Goal: Task Accomplishment & Management: Complete application form

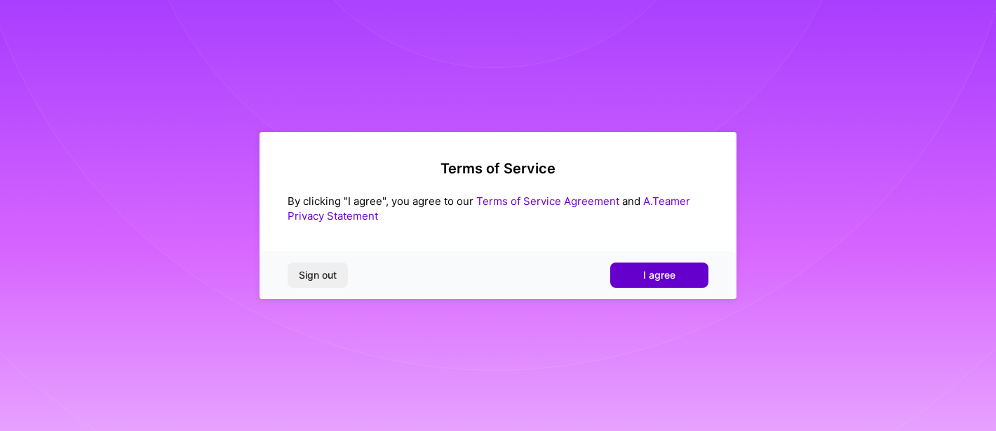
click at [661, 275] on span "I agree" at bounding box center [659, 275] width 32 height 14
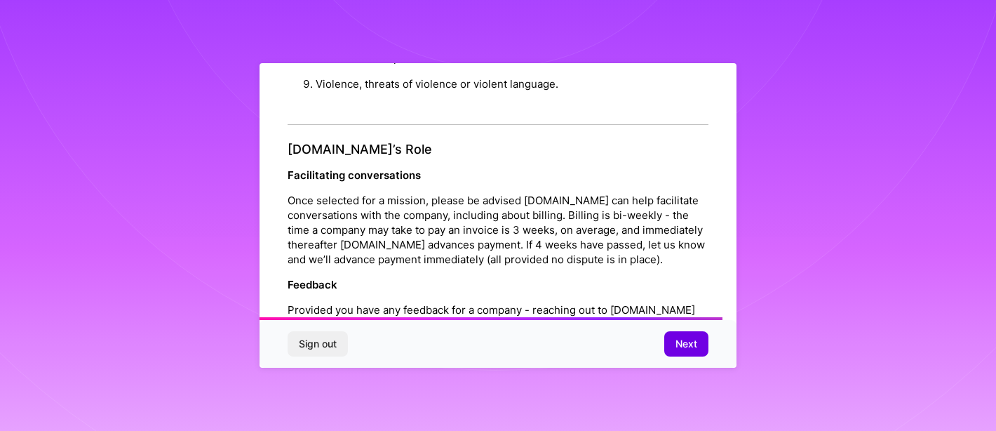
scroll to position [1625, 0]
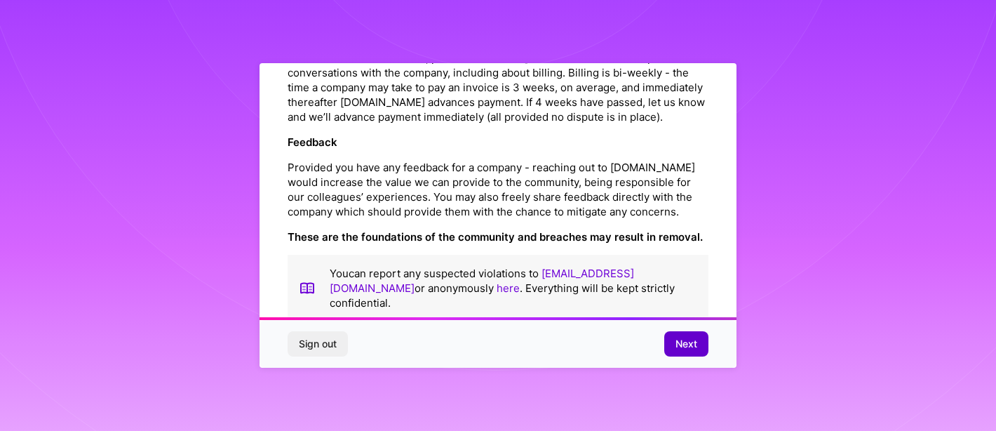
click at [675, 339] on span "Next" at bounding box center [686, 344] width 22 height 14
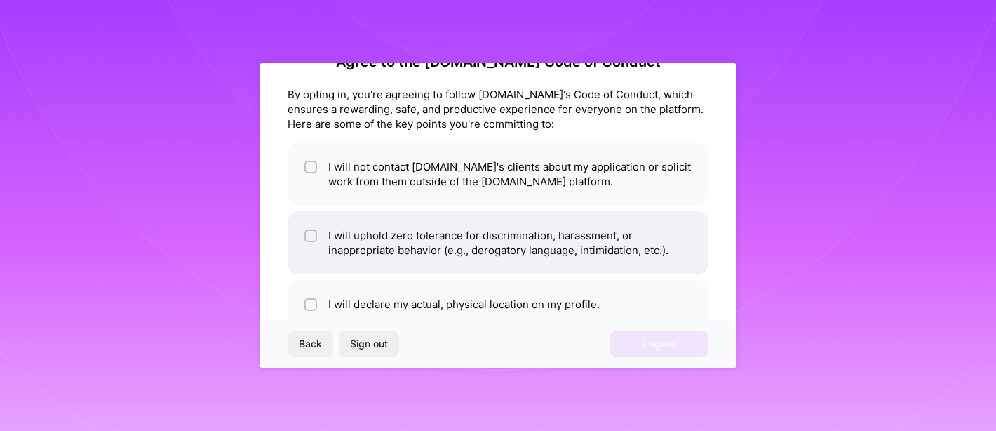
scroll to position [0, 0]
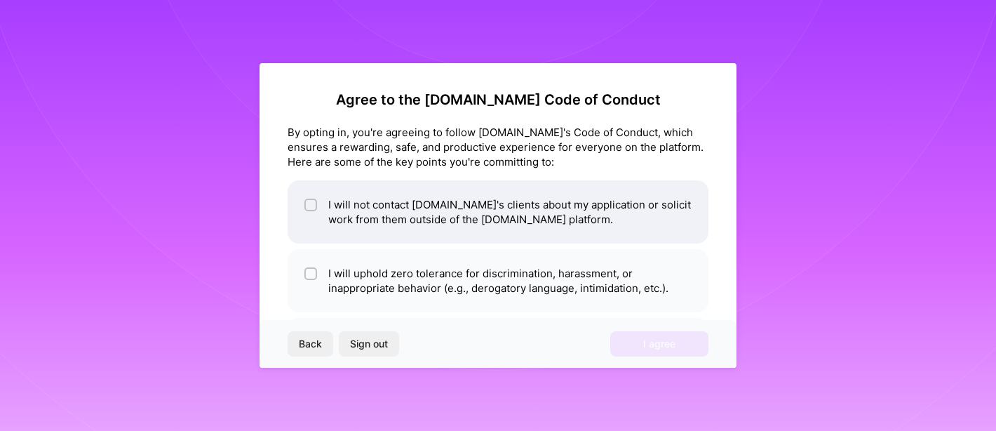
click at [428, 222] on li "I will not contact [DOMAIN_NAME]'s clients about my application or solicit work…" at bounding box center [498, 211] width 421 height 63
checkbox input "true"
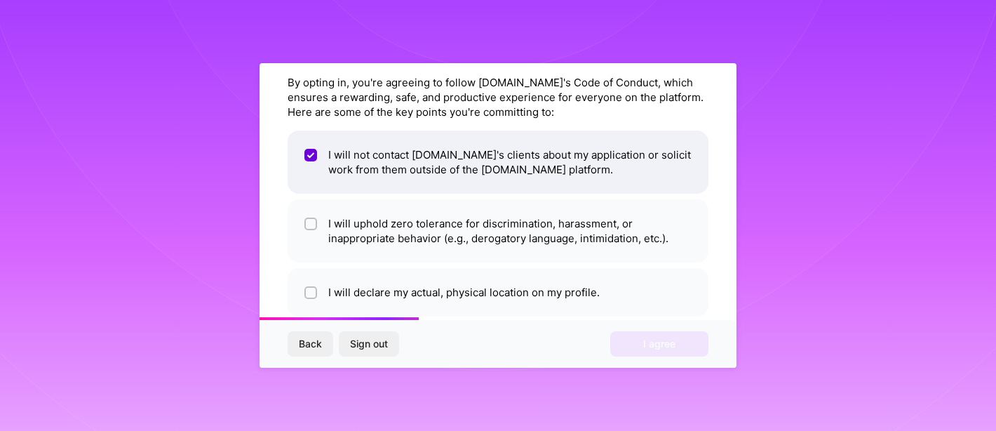
scroll to position [66, 0]
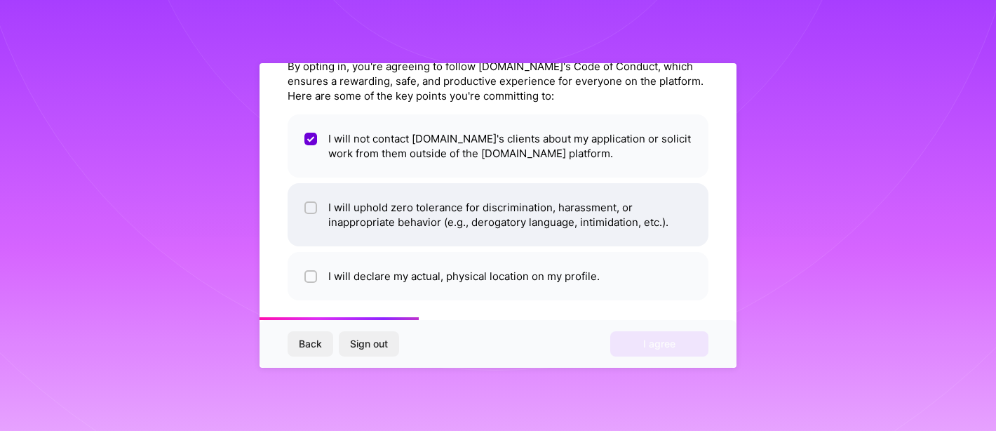
click at [385, 233] on li "I will uphold zero tolerance for discrimination, harassment, or inappropriate b…" at bounding box center [498, 214] width 421 height 63
checkbox input "true"
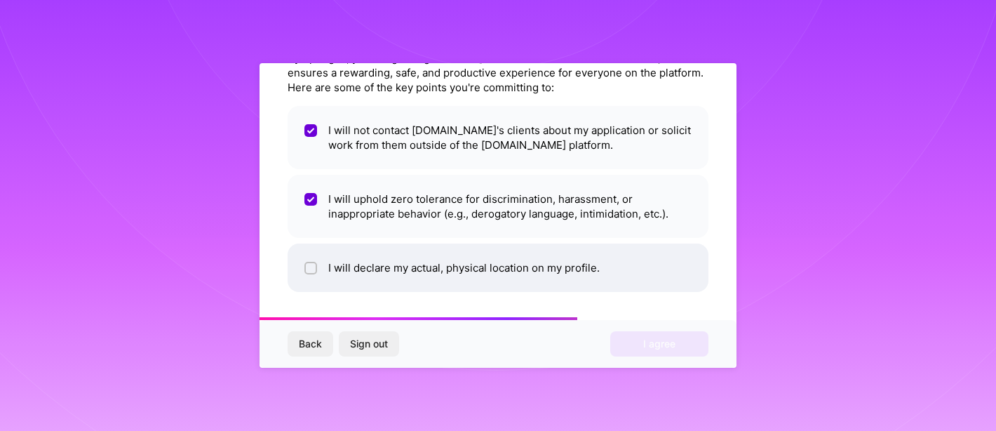
click at [454, 277] on li "I will declare my actual, physical location on my profile." at bounding box center [498, 267] width 421 height 48
checkbox input "true"
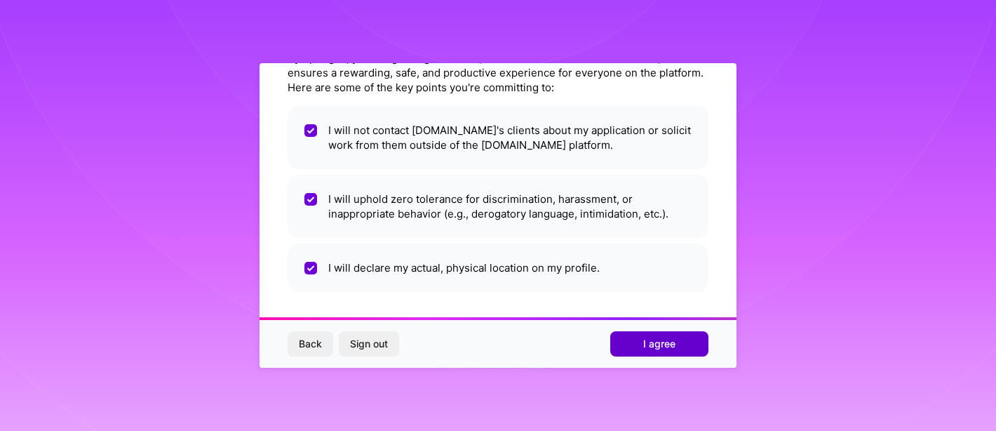
click at [646, 342] on span "I agree" at bounding box center [659, 344] width 32 height 14
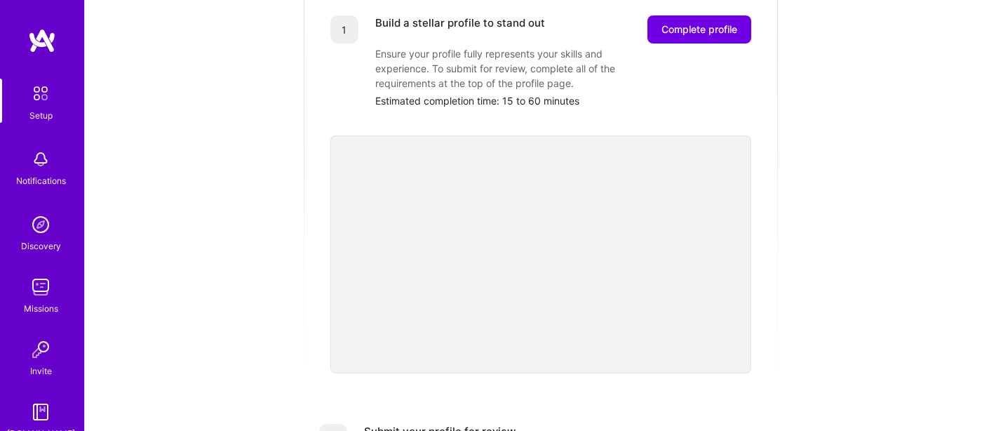
scroll to position [217, 0]
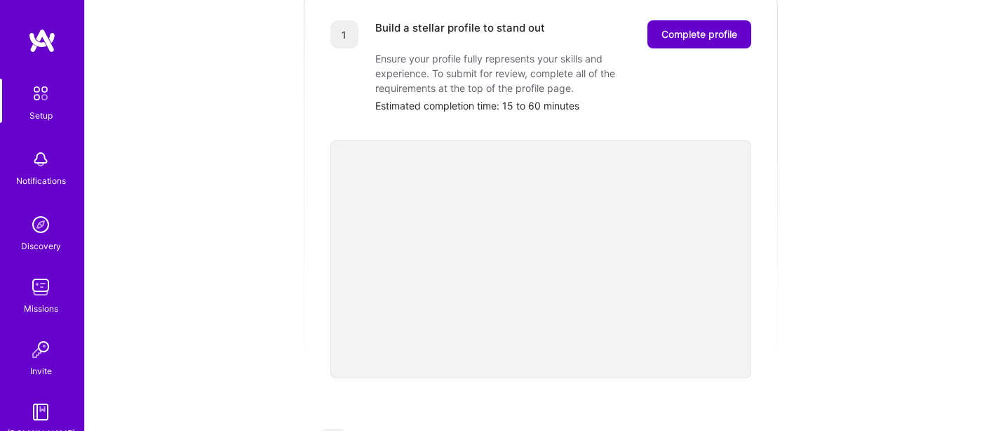
click at [674, 27] on span "Complete profile" at bounding box center [699, 34] width 76 height 14
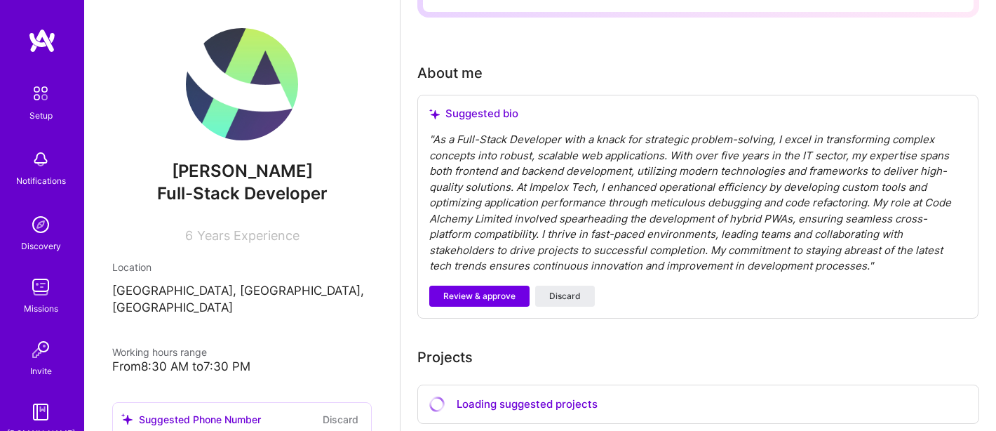
scroll to position [362, 0]
click at [497, 285] on button "Review & approve" at bounding box center [479, 295] width 100 height 21
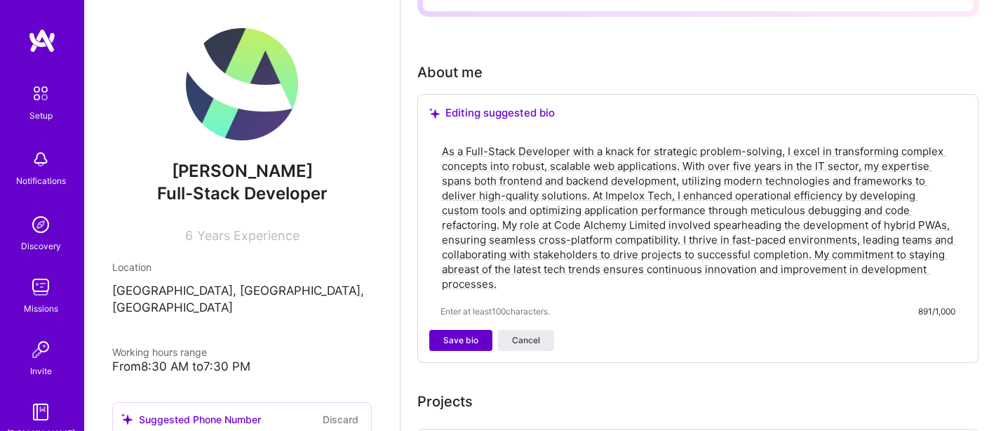
click at [455, 334] on span "Save bio" at bounding box center [460, 340] width 35 height 13
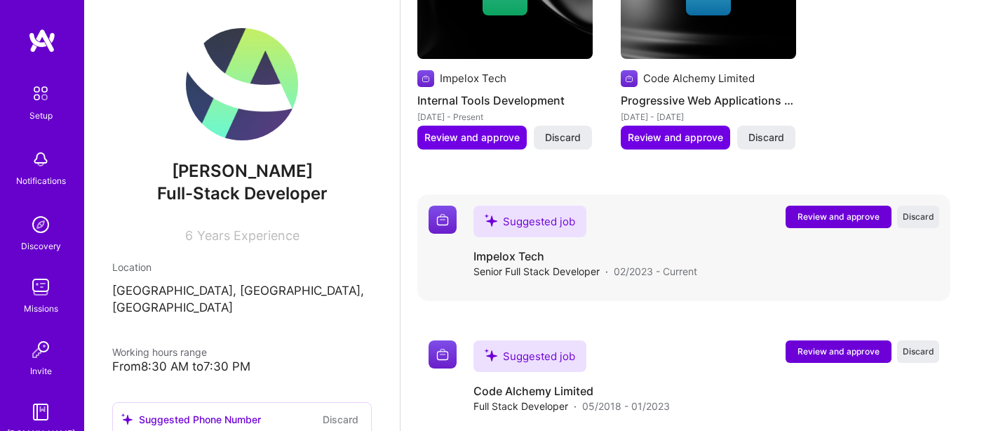
scroll to position [1058, 0]
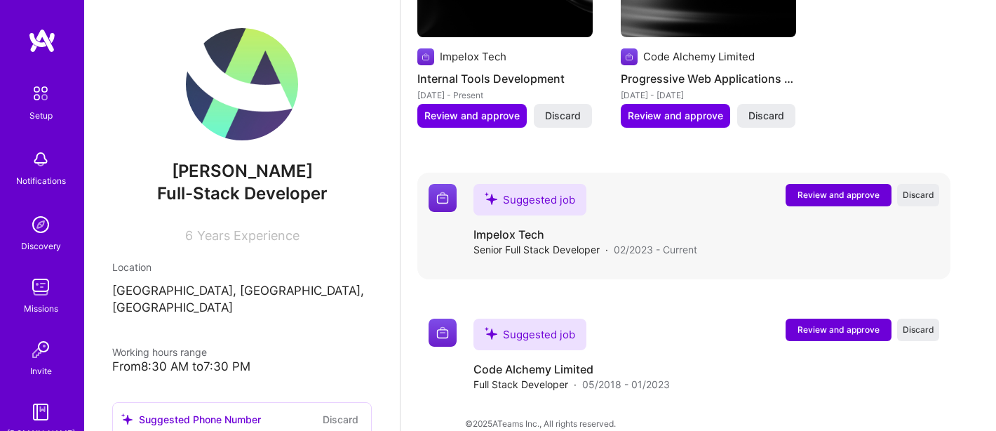
click at [829, 189] on span "Review and approve" at bounding box center [838, 195] width 82 height 12
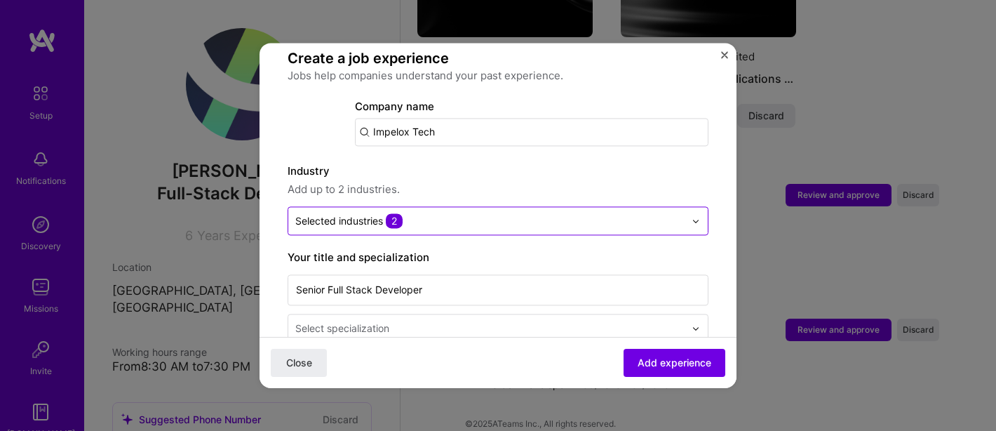
scroll to position [107, 0]
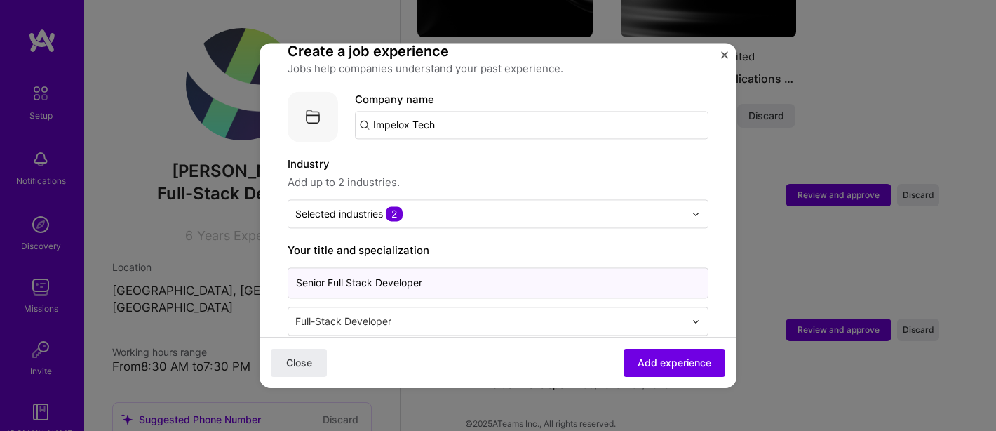
click at [453, 267] on input "Senior Full Stack Developer" at bounding box center [498, 282] width 421 height 31
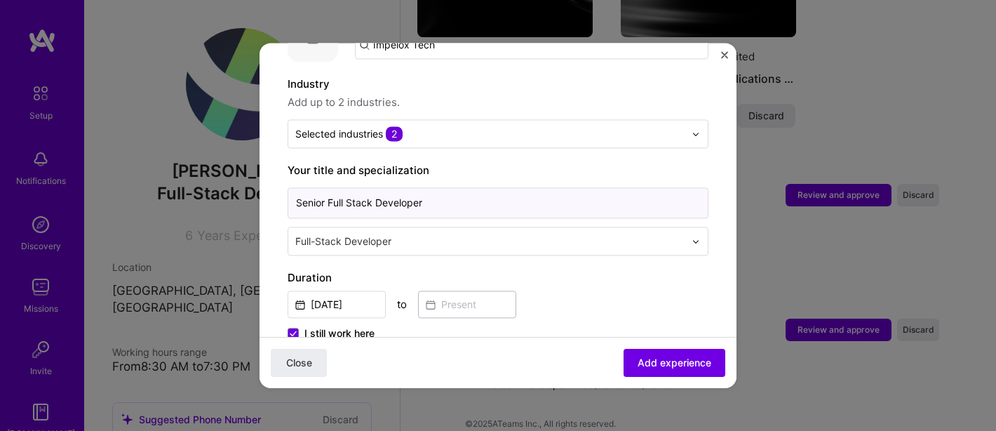
scroll to position [191, 0]
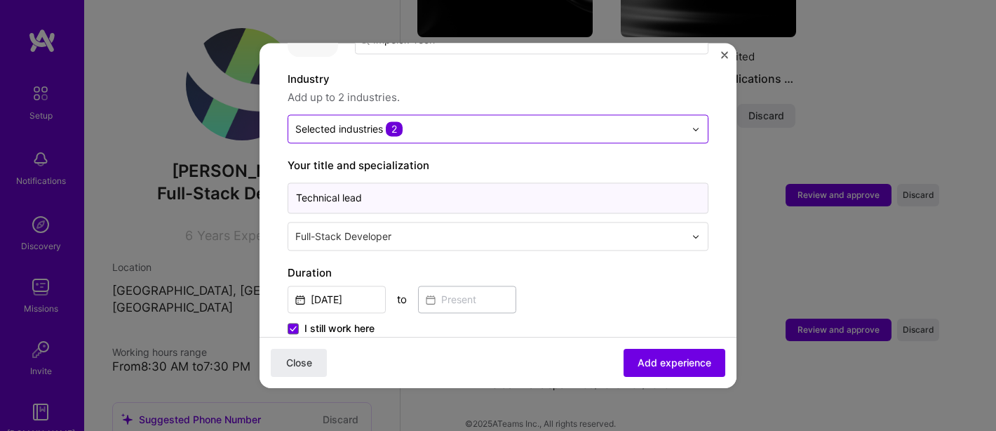
type input "Technical lead"
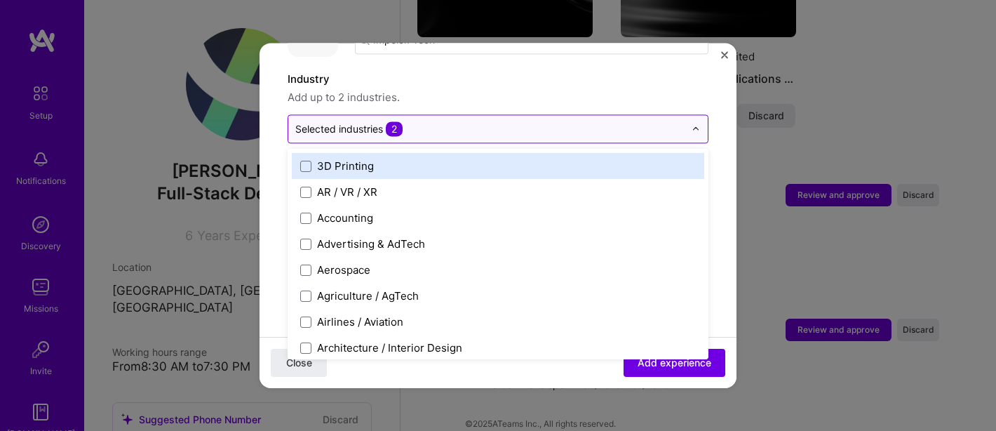
click at [482, 120] on div at bounding box center [489, 129] width 389 height 18
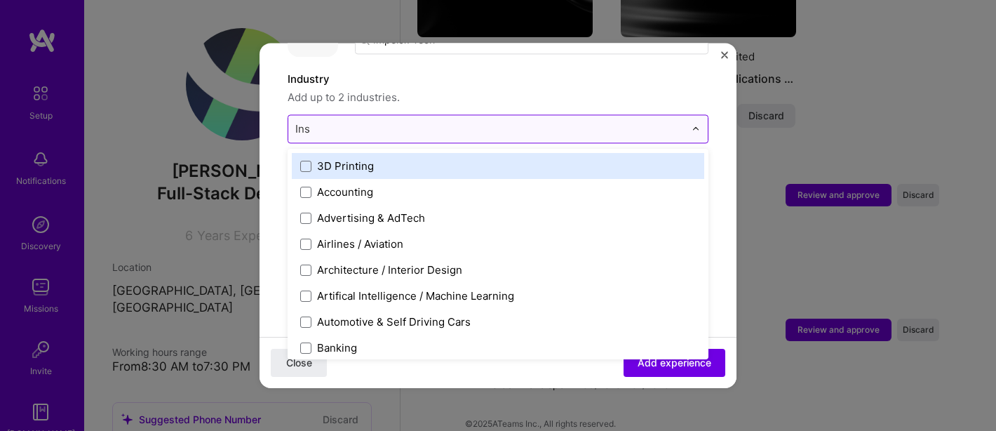
type input "Insu"
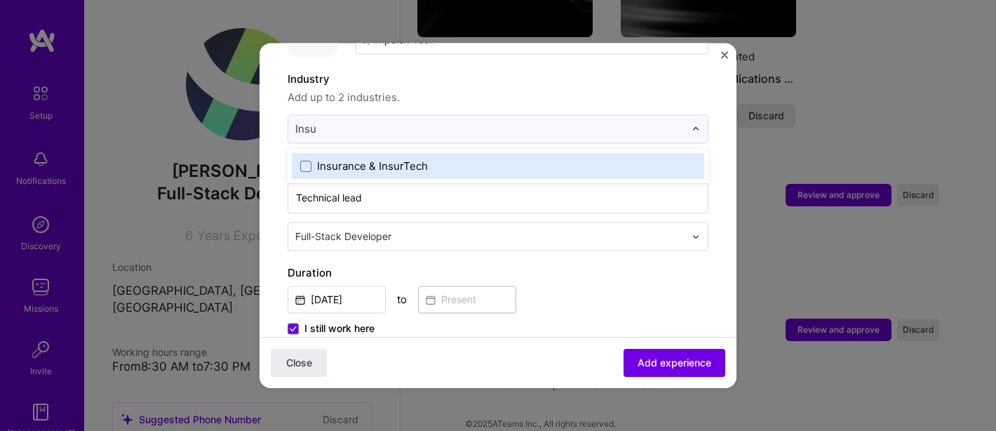
click at [434, 163] on div "Insurance & InsurTech" at bounding box center [498, 166] width 412 height 26
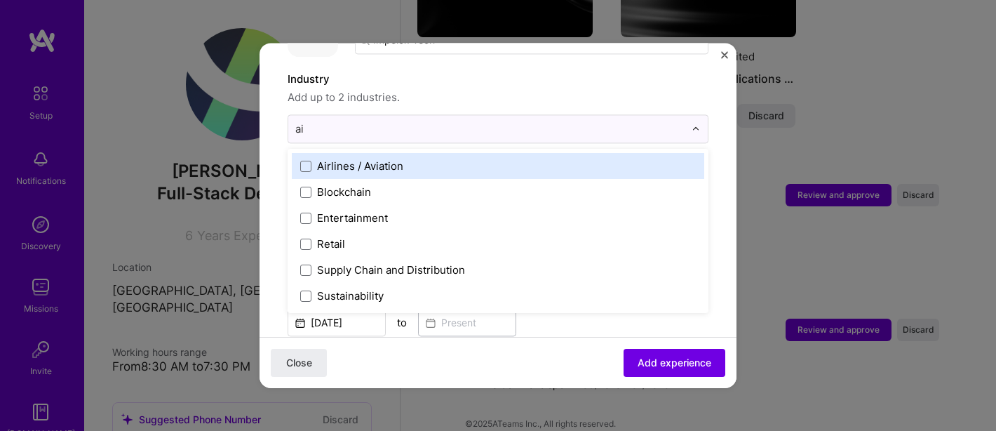
type input "a"
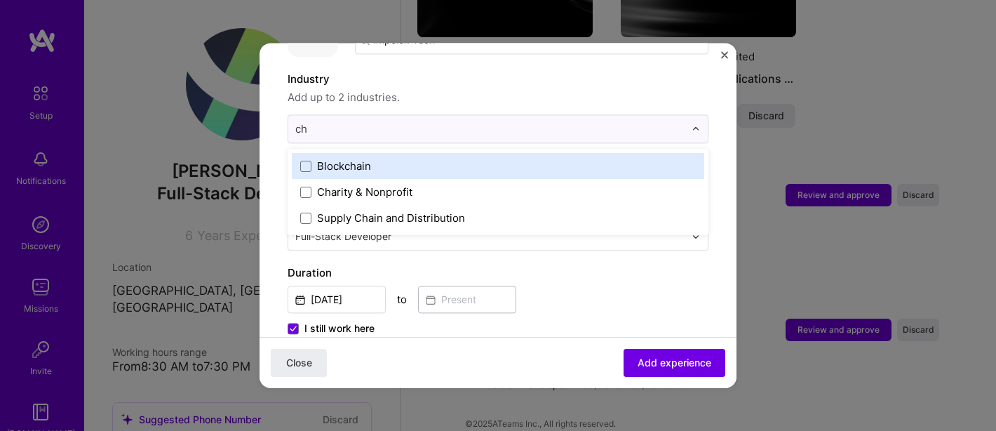
type input "c"
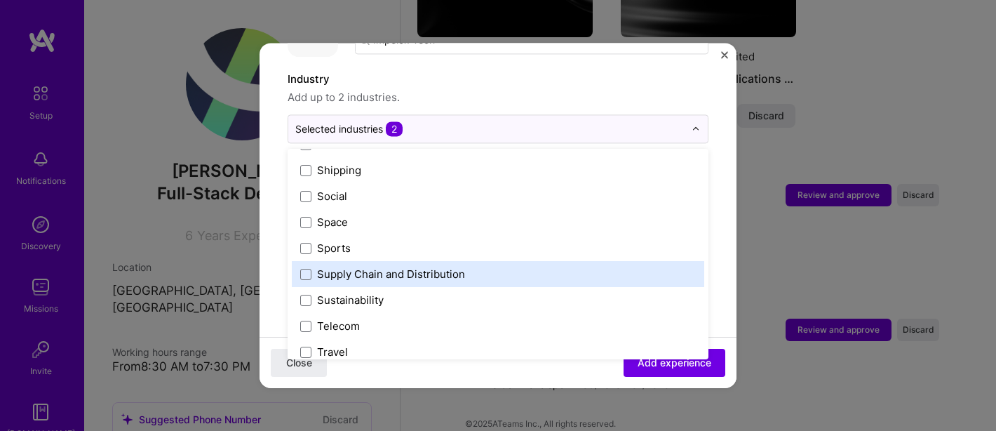
scroll to position [2912, 0]
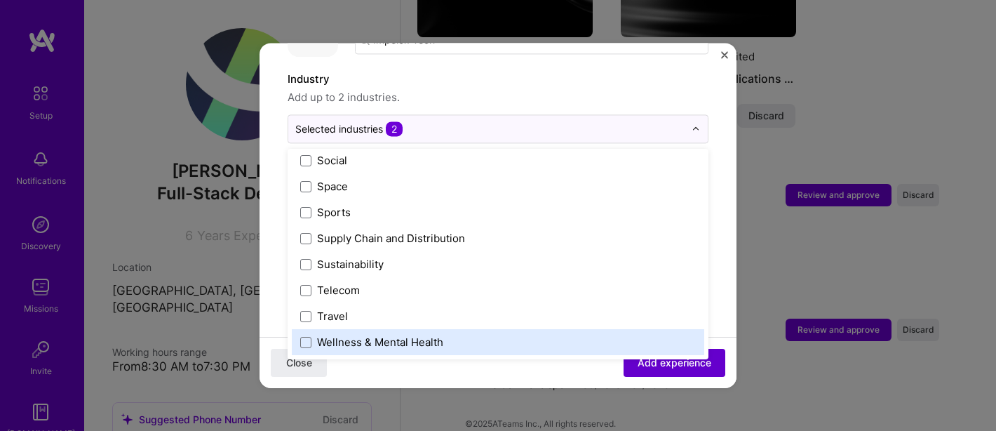
click at [659, 356] on span "Add experience" at bounding box center [674, 363] width 74 height 14
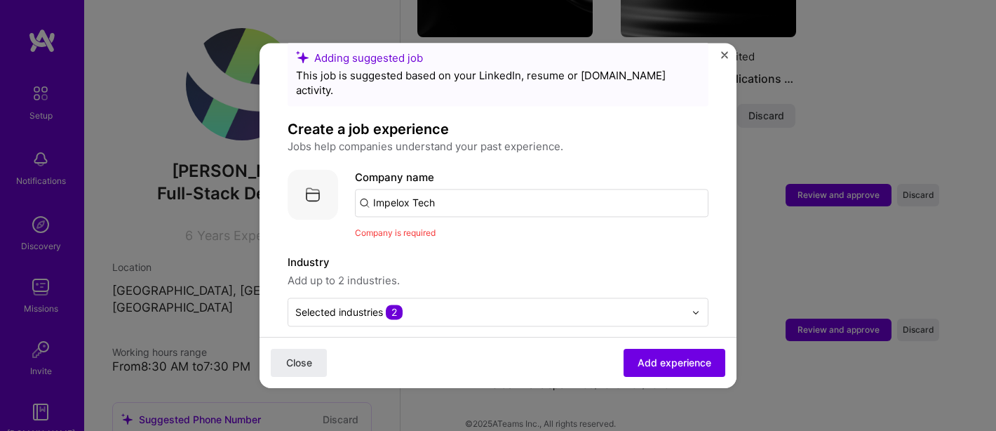
scroll to position [26, 0]
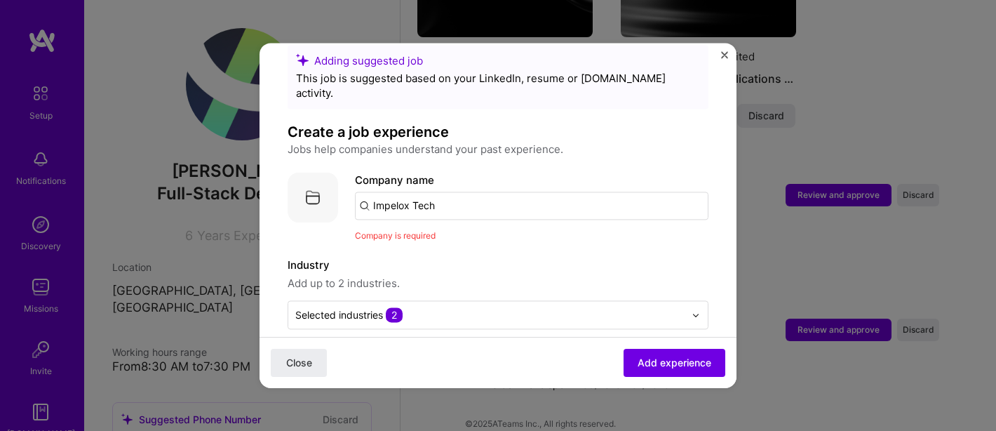
click at [498, 195] on input "Impelox Tech" at bounding box center [531, 205] width 353 height 28
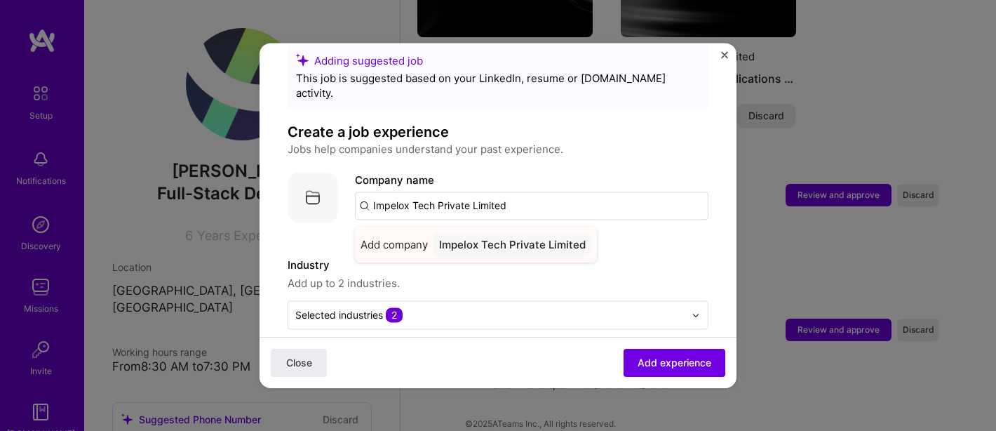
type input "Impelox Tech Private Limited"
click at [475, 232] on div "Impelox Tech Private Limited" at bounding box center [512, 244] width 158 height 25
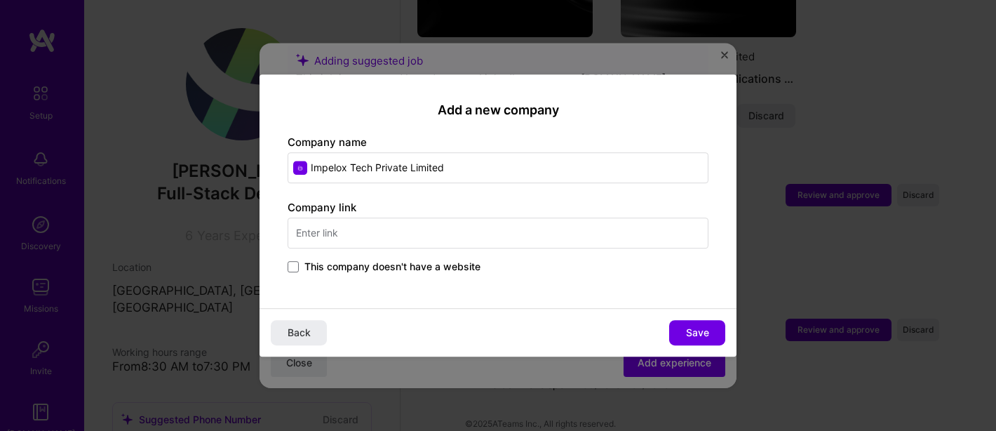
click at [425, 243] on input "text" at bounding box center [498, 232] width 421 height 31
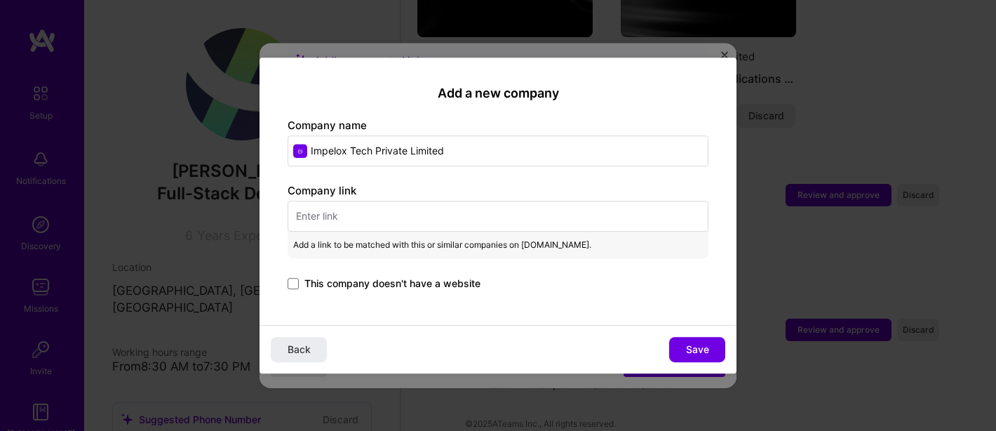
click at [402, 217] on input "text" at bounding box center [498, 216] width 421 height 31
paste input "[URL][DOMAIN_NAME]"
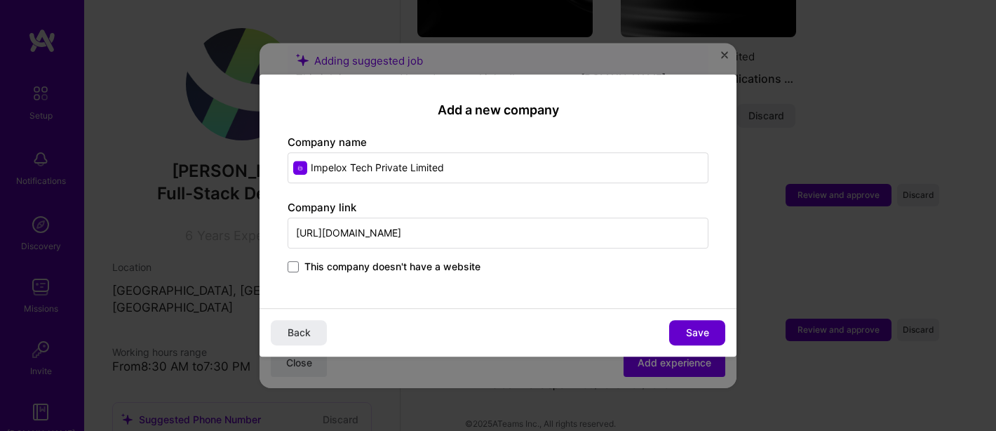
type input "[URL][DOMAIN_NAME]"
click at [679, 329] on button "Save" at bounding box center [697, 332] width 56 height 25
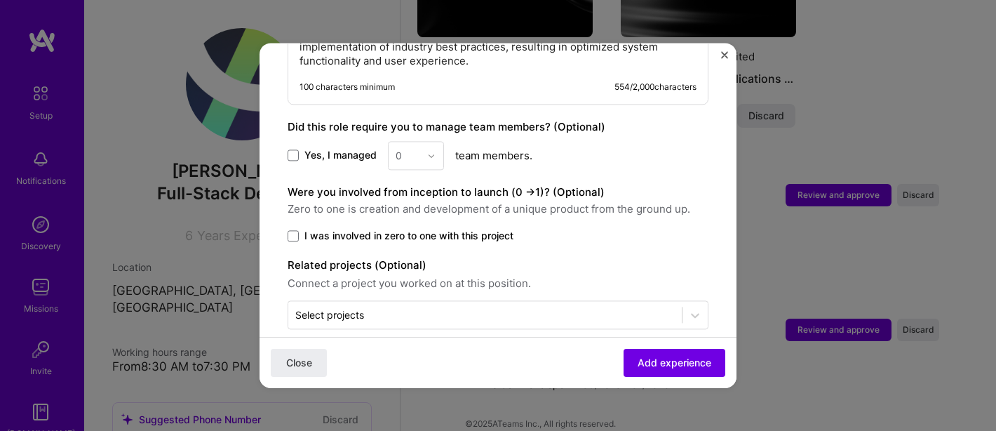
scroll to position [981, 0]
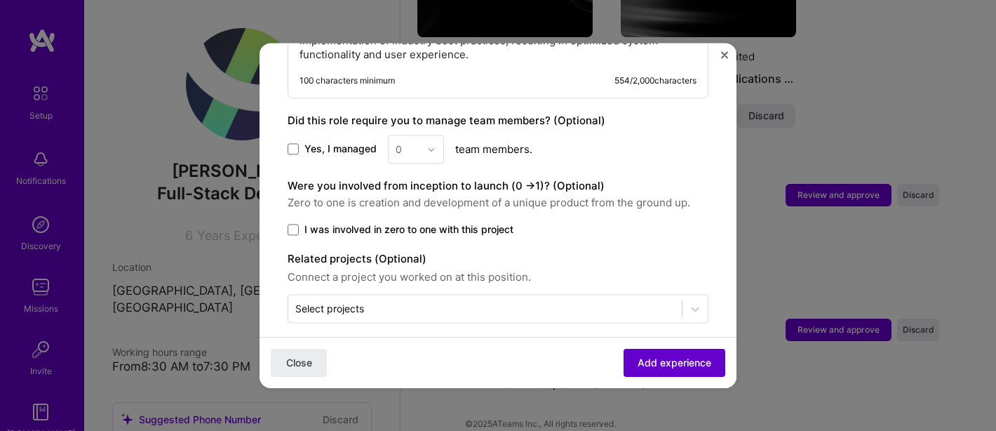
click at [657, 363] on span "Add experience" at bounding box center [674, 363] width 74 height 14
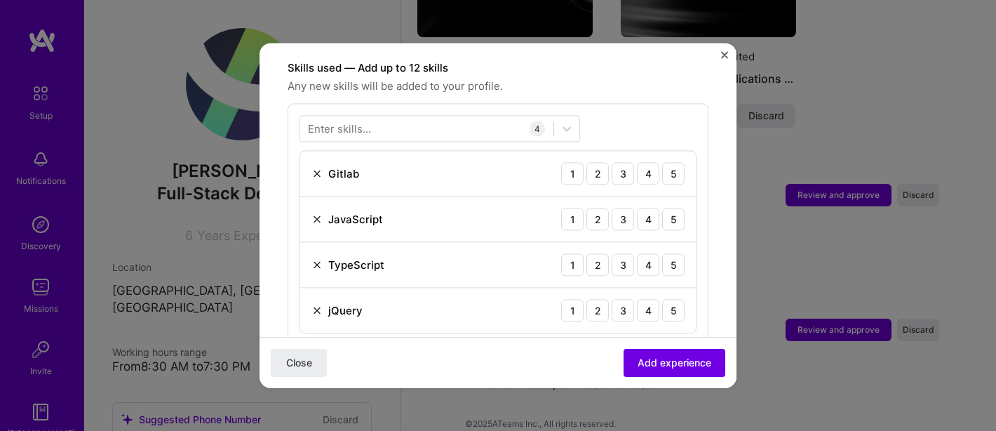
scroll to position [480, 0]
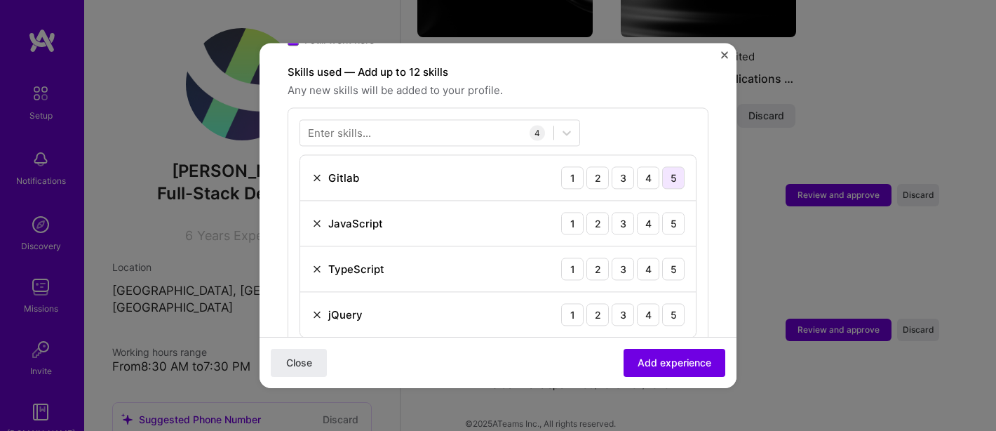
click at [678, 166] on div "5" at bounding box center [673, 177] width 22 height 22
click at [674, 212] on div "5" at bounding box center [673, 223] width 22 height 22
click at [674, 246] on div "TypeScript 1 2 3 4 5" at bounding box center [498, 269] width 396 height 46
click at [674, 257] on div "5" at bounding box center [673, 268] width 22 height 22
click at [670, 303] on div "5" at bounding box center [673, 314] width 22 height 22
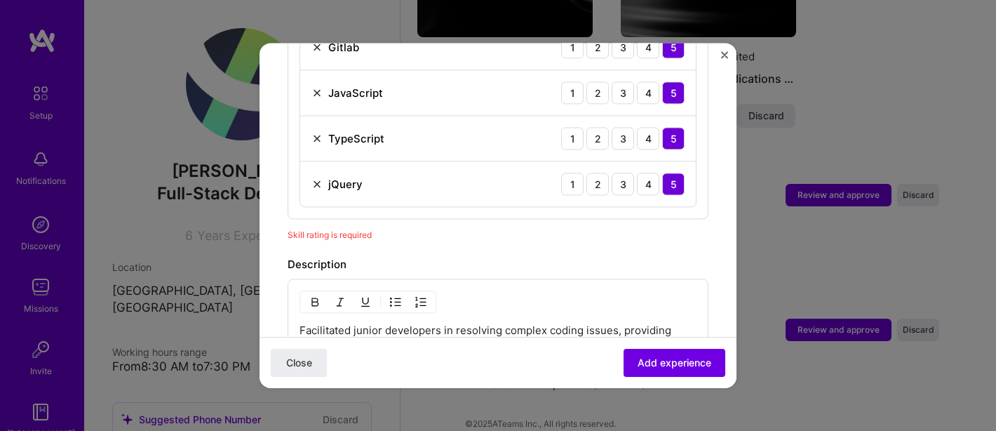
scroll to position [612, 0]
click at [659, 365] on span "Add experience" at bounding box center [674, 363] width 74 height 14
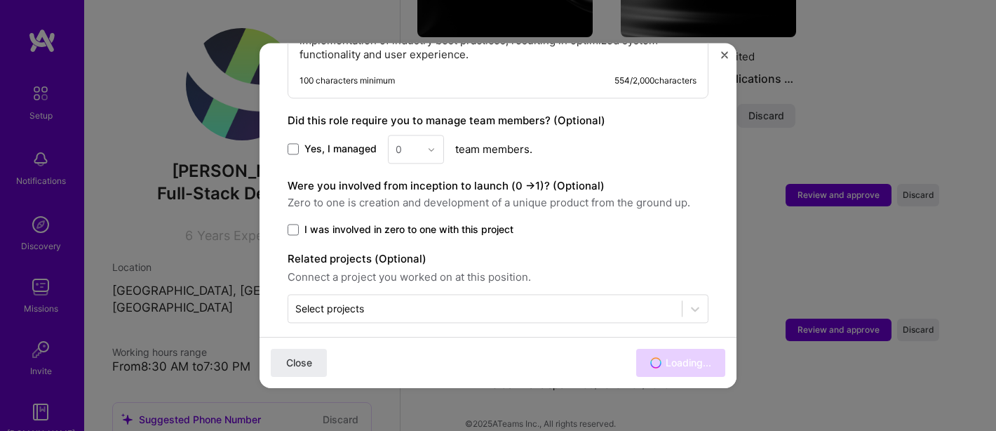
scroll to position [923, 0]
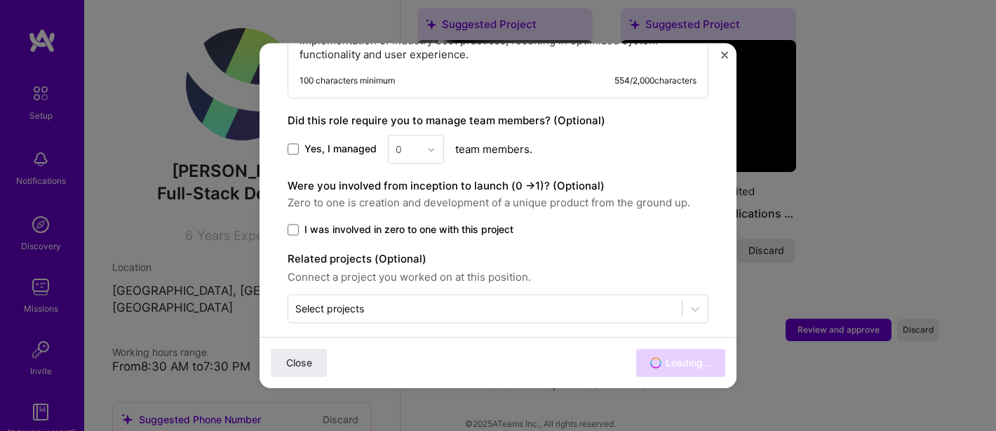
click at [405, 135] on div "0" at bounding box center [416, 149] width 56 height 29
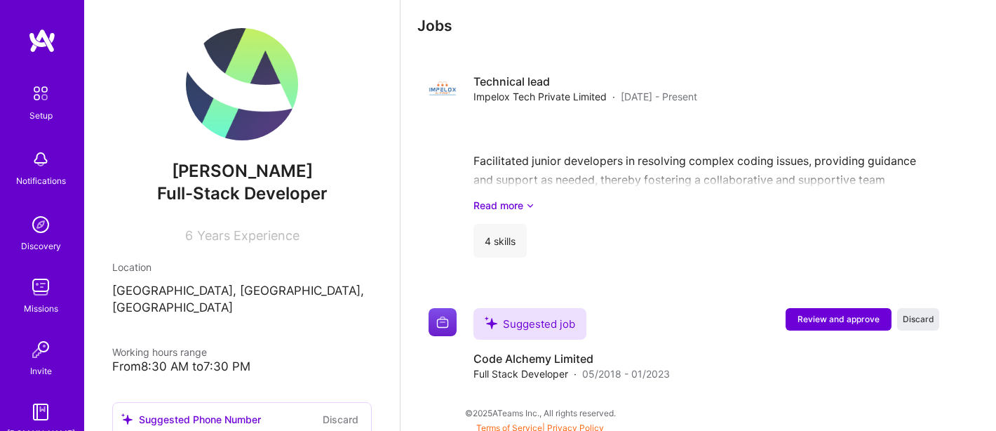
scroll to position [1203, 0]
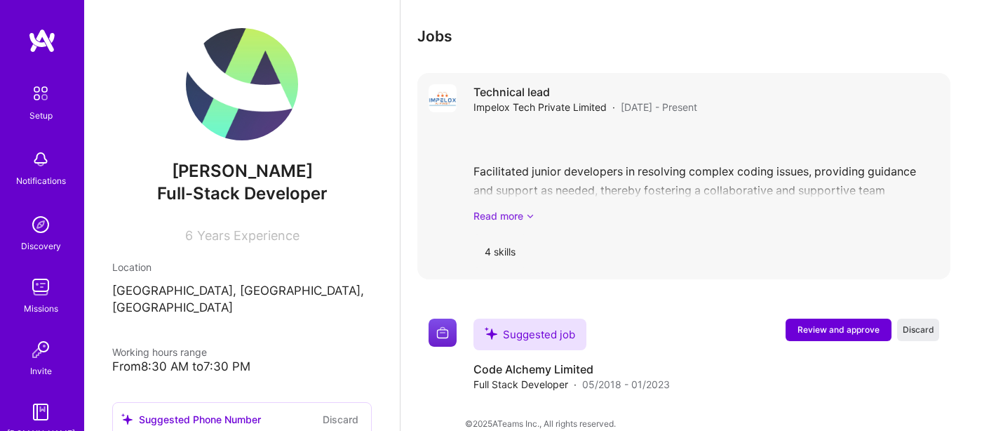
click at [518, 208] on link "Read more" at bounding box center [706, 215] width 466 height 15
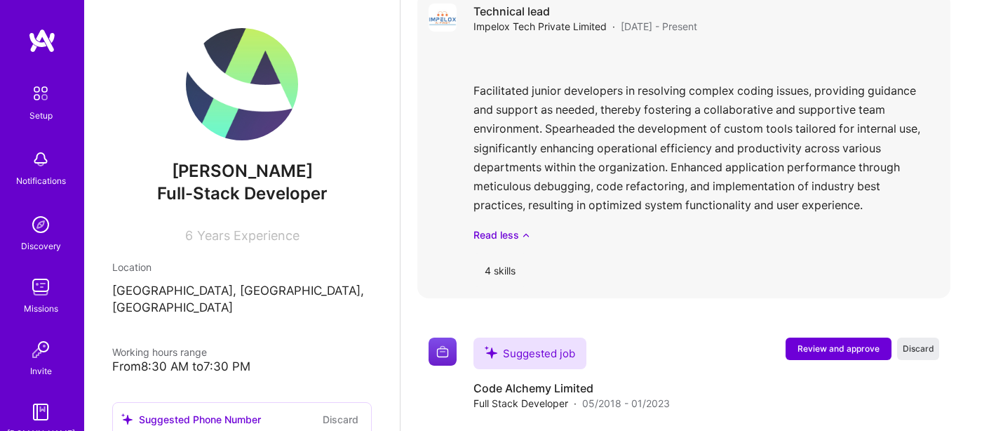
scroll to position [1302, 0]
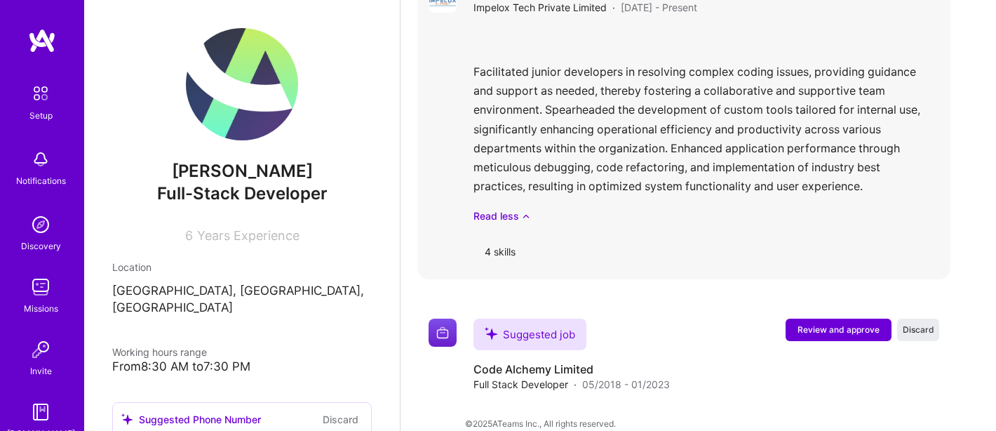
click at [709, 139] on div "Facilitated junior developers in resolving complex coding issues, providing gui…" at bounding box center [706, 124] width 466 height 197
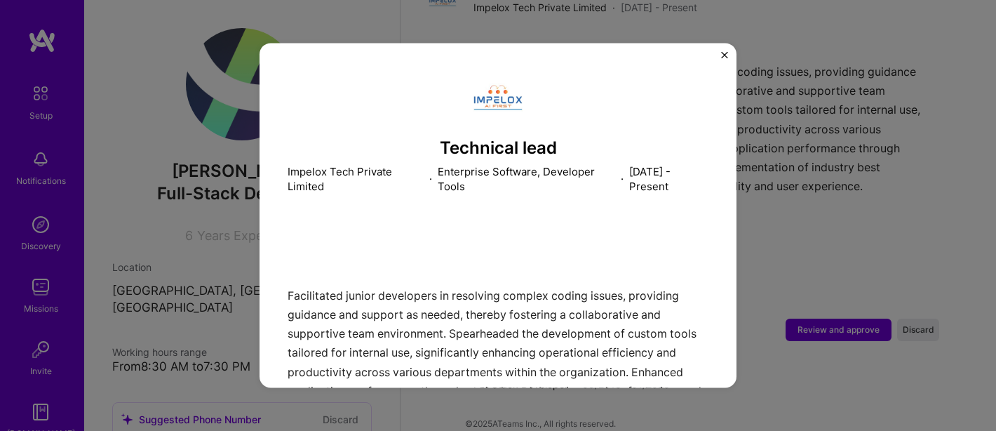
scroll to position [147, 0]
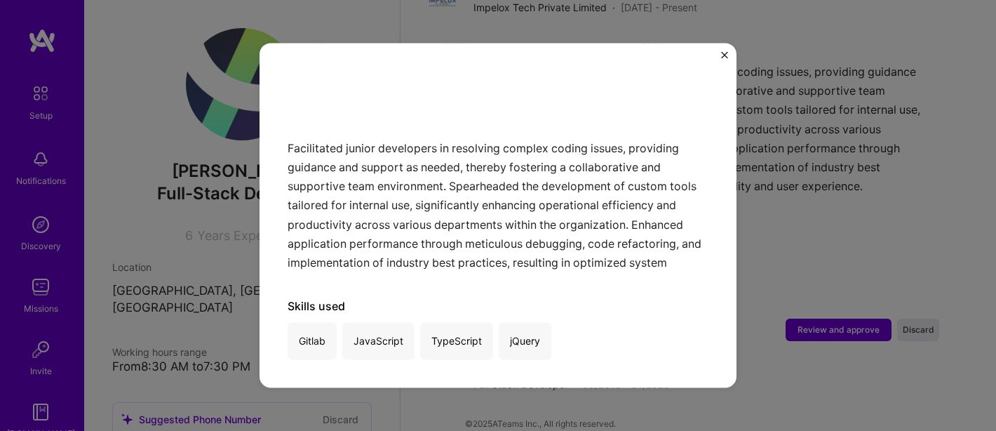
click at [870, 158] on div "Technical lead Impelox Tech Private Limited · Enterprise Software, Developer To…" at bounding box center [498, 215] width 996 height 431
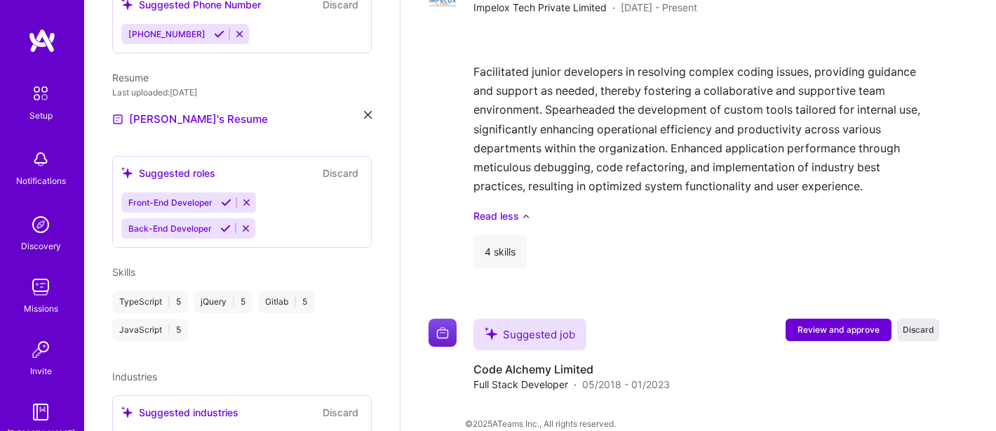
scroll to position [499, 0]
